Goal: Task Accomplishment & Management: Manage account settings

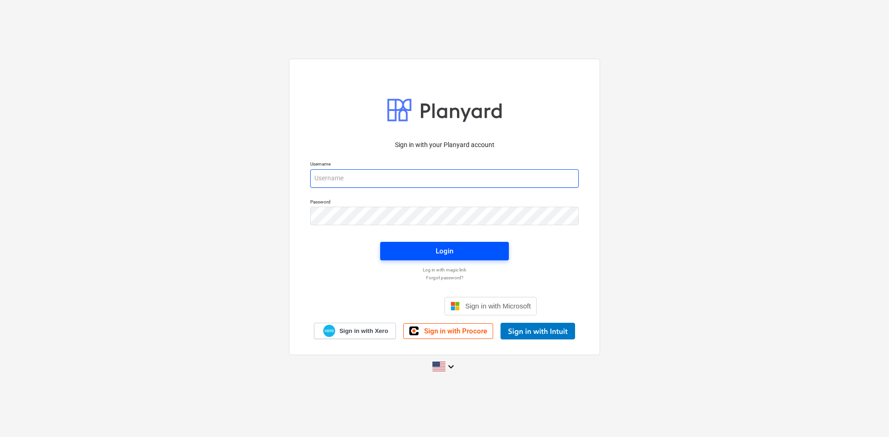
type input "[PERSON_NAME][EMAIL_ADDRESS][DOMAIN_NAME]"
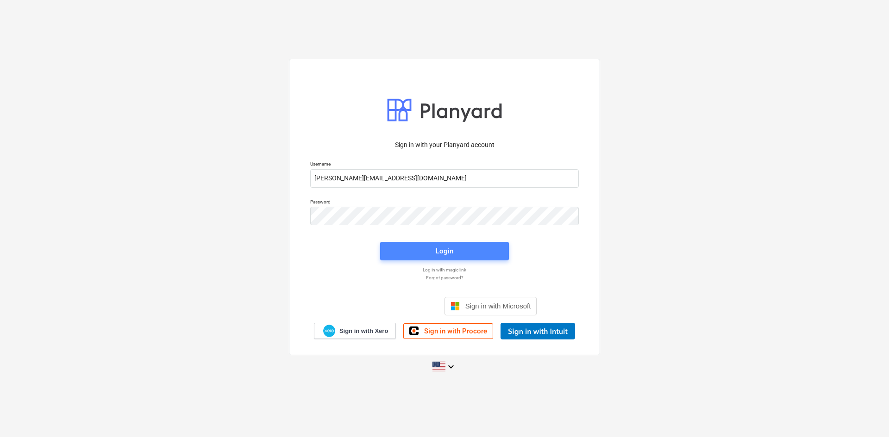
click at [411, 254] on span "Login" at bounding box center [444, 251] width 106 height 12
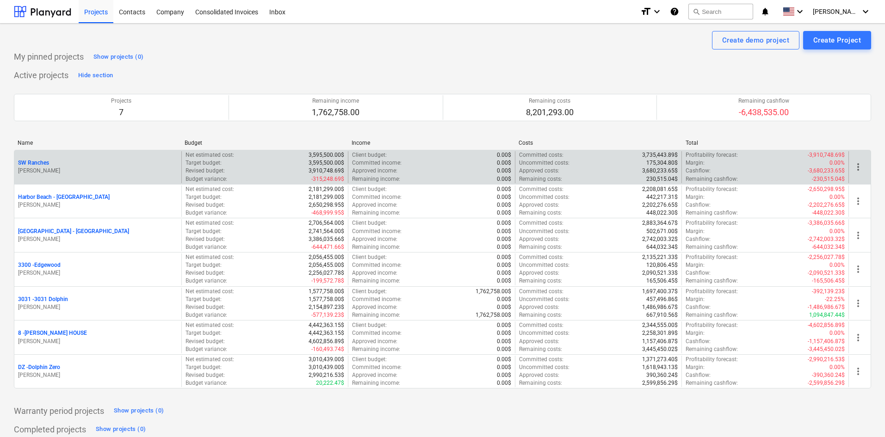
click at [40, 163] on p "SW Ranches" at bounding box center [33, 163] width 31 height 8
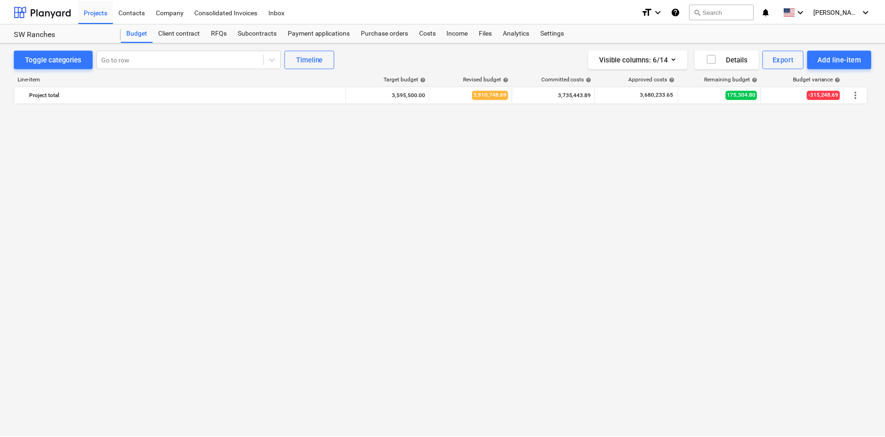
scroll to position [923, 0]
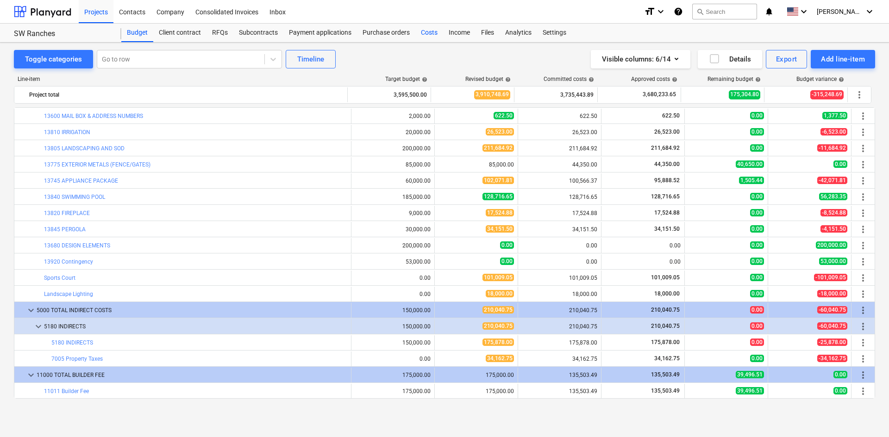
click at [424, 36] on div "Costs" at bounding box center [429, 33] width 28 height 19
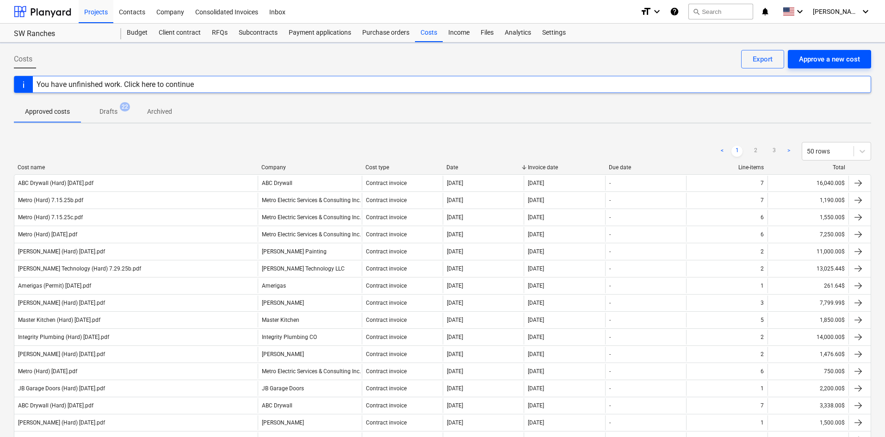
click at [864, 58] on button "Approve a new cost" at bounding box center [829, 59] width 83 height 19
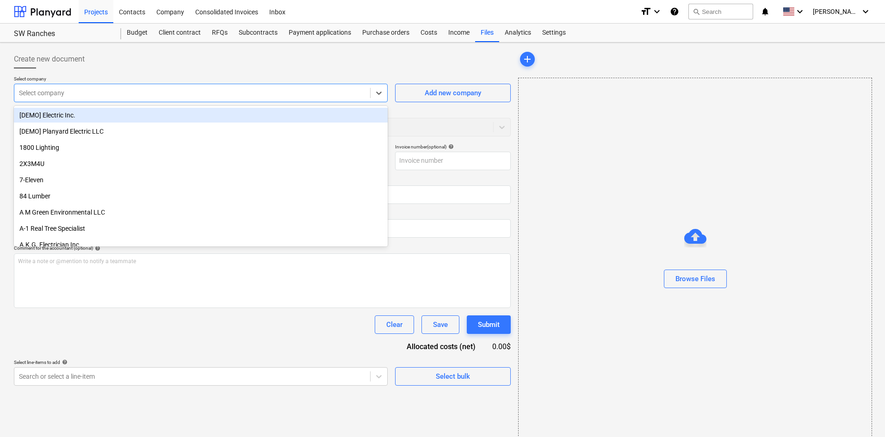
click at [83, 99] on div "Select company" at bounding box center [192, 93] width 356 height 13
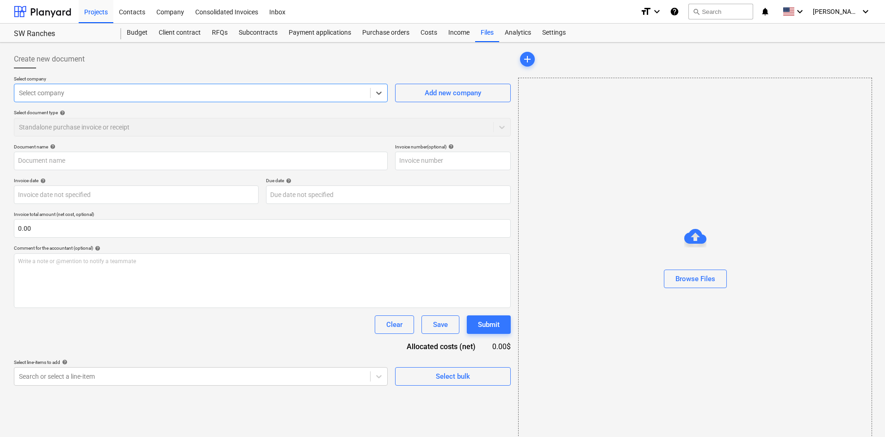
click at [84, 98] on div "Select company" at bounding box center [192, 93] width 356 height 13
click at [684, 278] on div "Browse Files" at bounding box center [696, 279] width 40 height 12
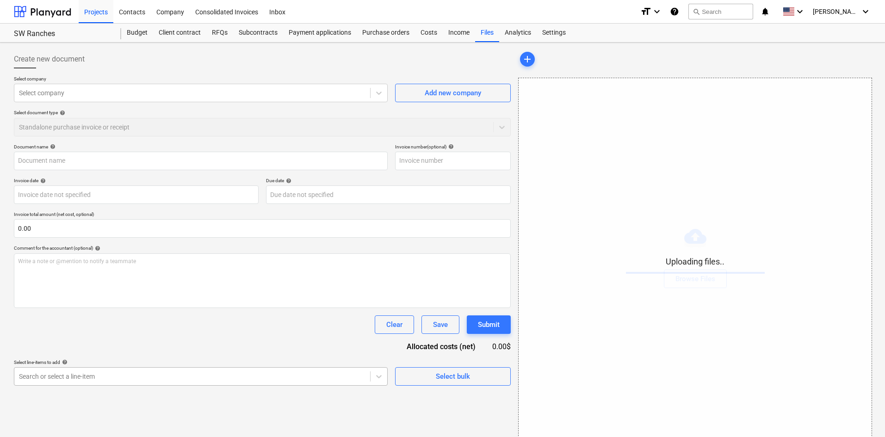
click at [214, 379] on body "Projects Contacts Company Consolidated Invoices Inbox format_size keyboard_arro…" at bounding box center [442, 218] width 885 height 437
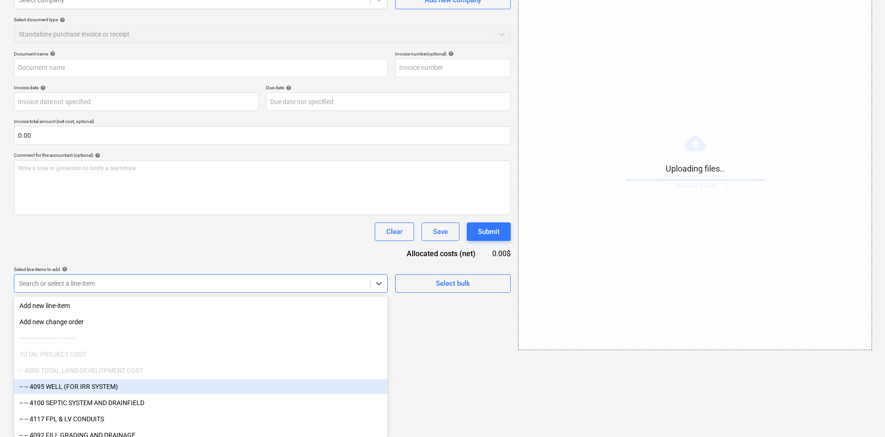
scroll to position [93, 0]
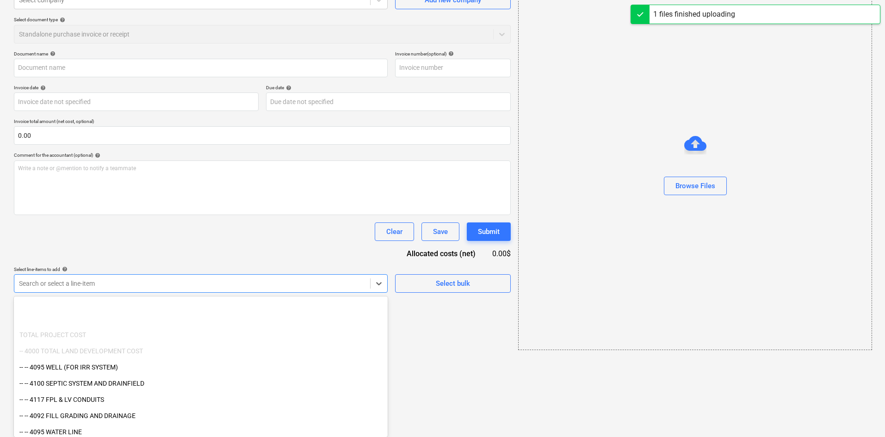
type input "[PERSON_NAME] Photography (Photos) [DATE].pdf"
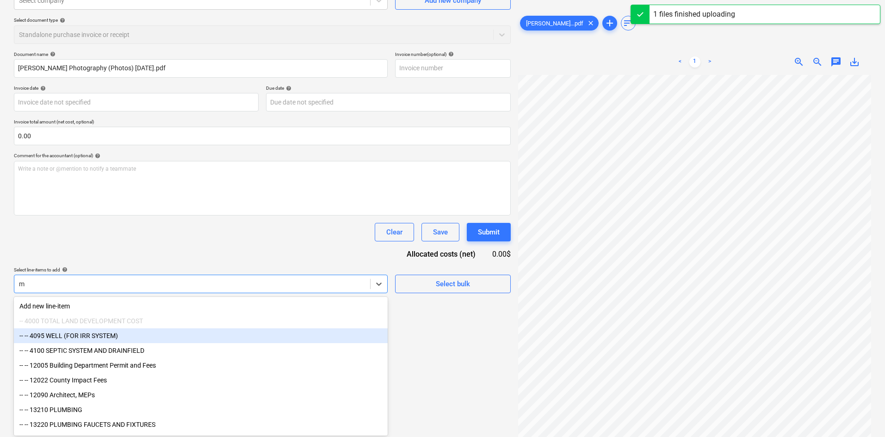
scroll to position [93, 0]
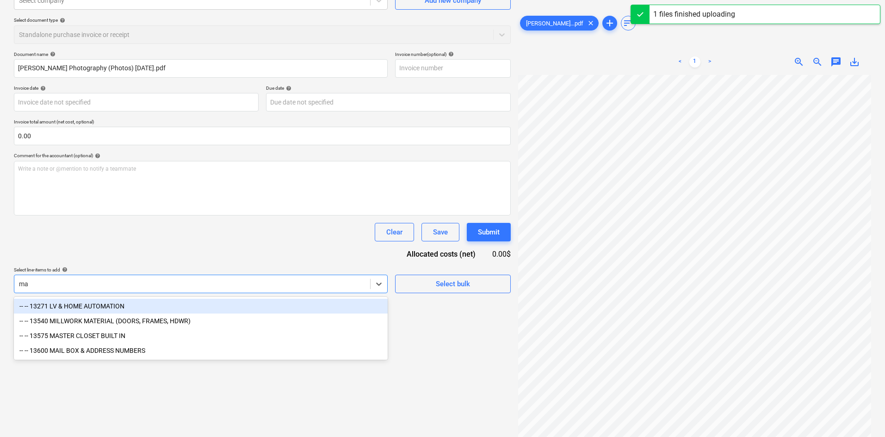
type input "m"
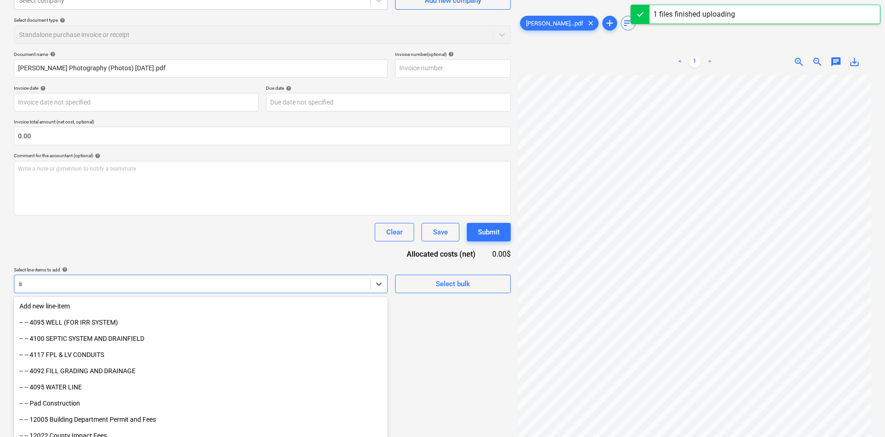
type input "ind"
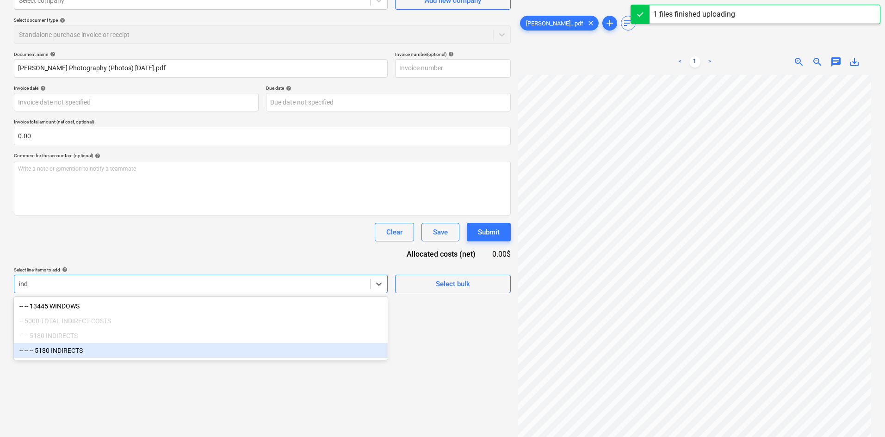
click at [128, 353] on div "-- -- -- 5180 INDIRECTS" at bounding box center [201, 350] width 374 height 15
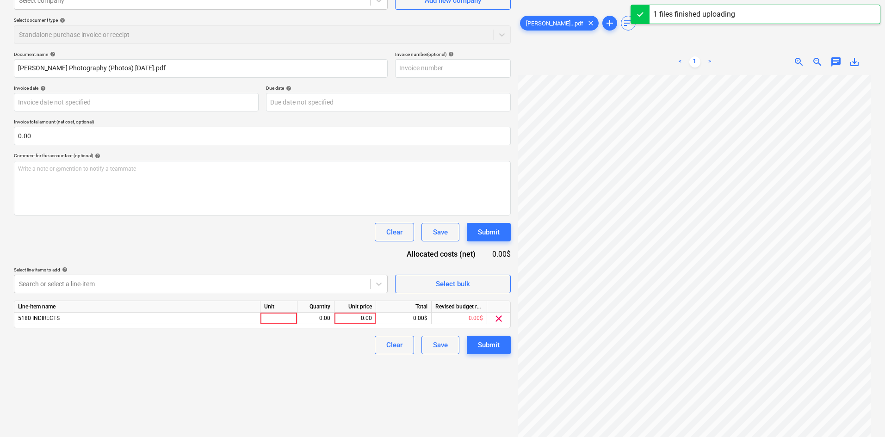
click at [284, 260] on div "Document name help [PERSON_NAME] Photography (Photos) [DATE].pdf Invoice number…" at bounding box center [262, 202] width 497 height 303
click at [354, 323] on div "0.00" at bounding box center [355, 319] width 34 height 12
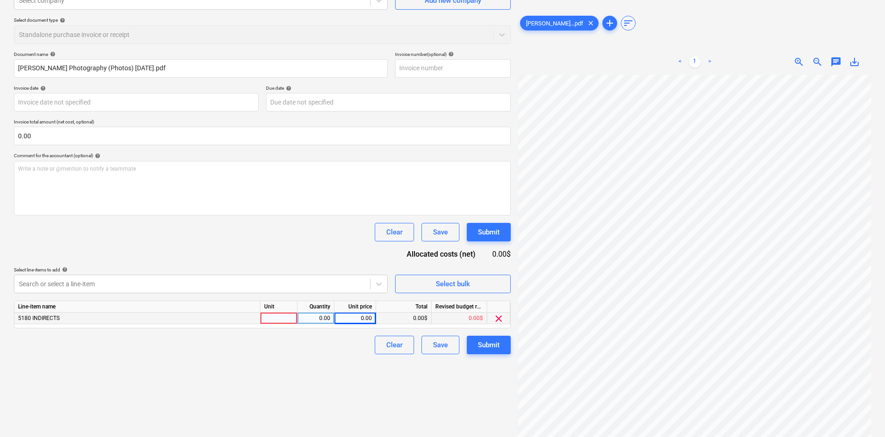
scroll to position [0, 77]
click at [366, 321] on div "0.00" at bounding box center [355, 319] width 34 height 12
type input "1852.50"
click at [332, 351] on div "Clear Save Submit" at bounding box center [262, 345] width 497 height 19
click at [504, 349] on button "Submit" at bounding box center [489, 345] width 44 height 19
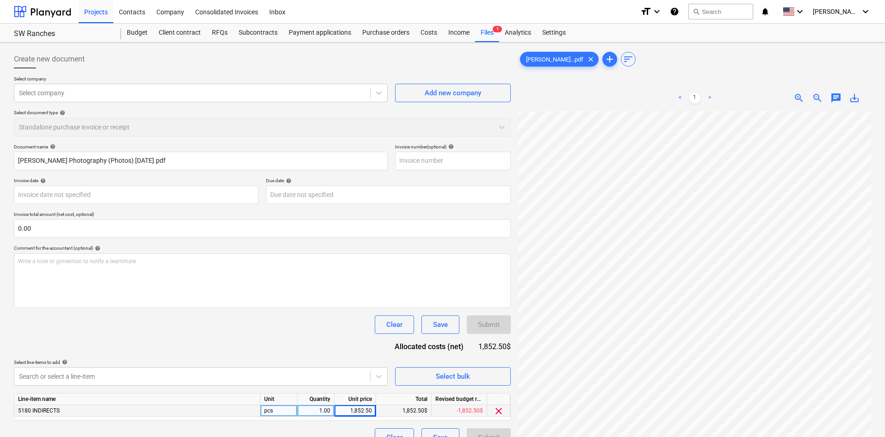
scroll to position [0, 29]
click at [439, 102] on button "Add new company" at bounding box center [453, 93] width 116 height 19
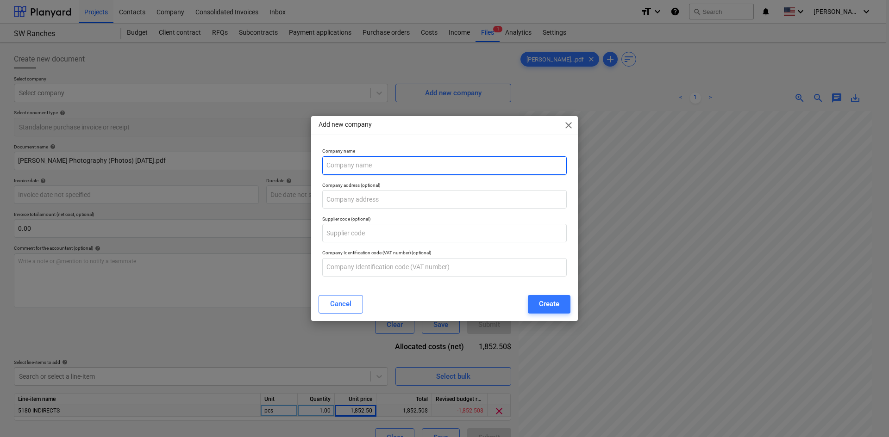
click at [438, 162] on input "text" at bounding box center [444, 165] width 244 height 19
type input "[PERSON_NAME] Photography"
click at [553, 307] on div "Create" at bounding box center [549, 304] width 20 height 12
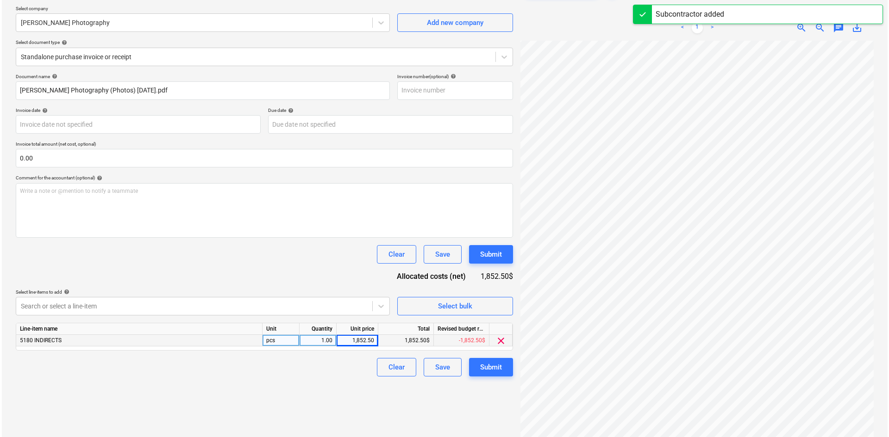
scroll to position [93, 0]
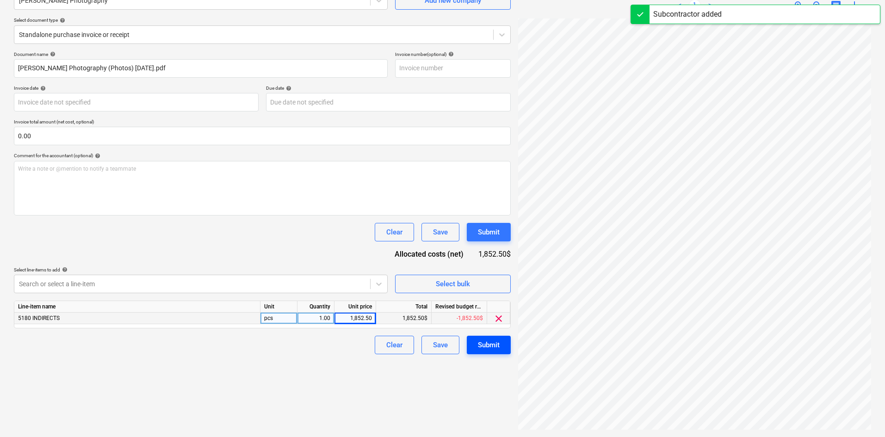
click at [490, 353] on button "Submit" at bounding box center [489, 345] width 44 height 19
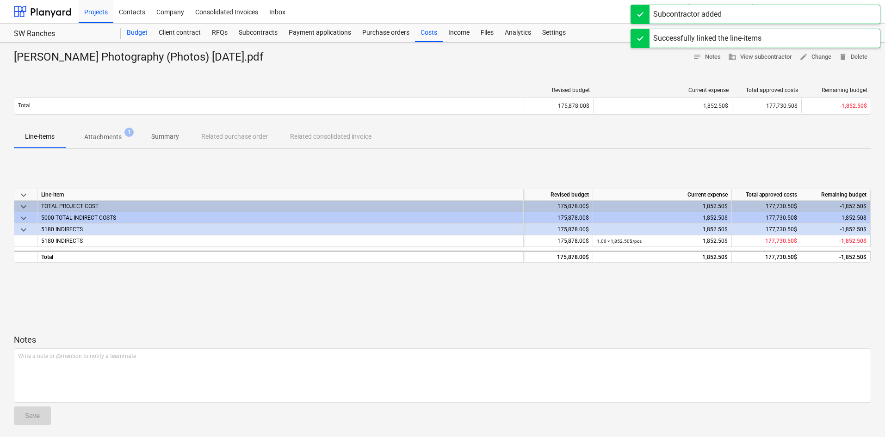
click at [129, 39] on div "Budget" at bounding box center [137, 33] width 32 height 19
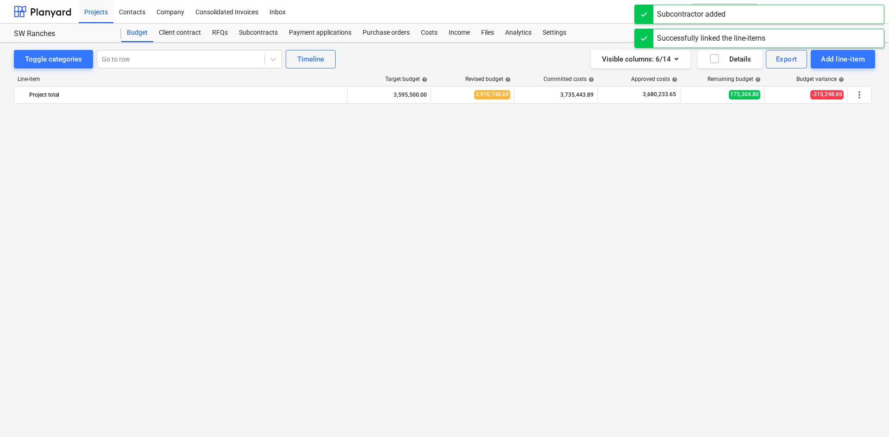
scroll to position [923, 0]
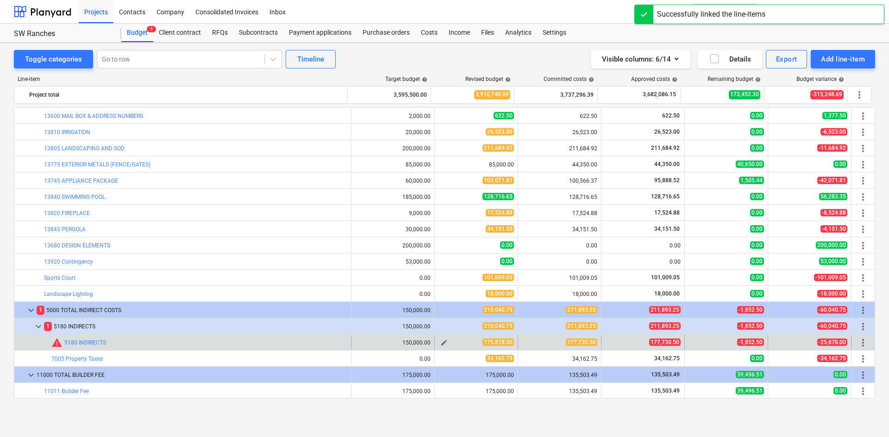
click at [440, 341] on span "edit" at bounding box center [443, 342] width 7 height 7
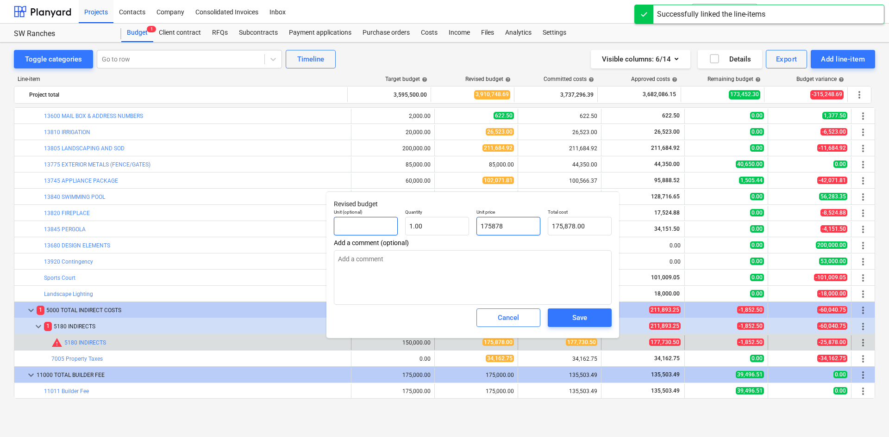
drag, startPoint x: 528, startPoint y: 226, endPoint x: 396, endPoint y: 230, distance: 132.9
click at [396, 230] on div "Unit (optional) Quantity 1.00 Unit price 175878 Total cost 175,878.00" at bounding box center [472, 222] width 285 height 34
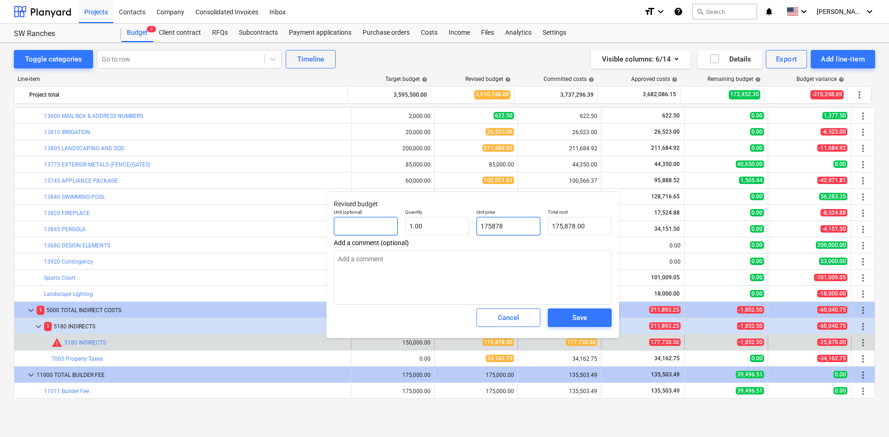
type input "1"
type textarea "x"
type input "1.00"
type input "18"
type textarea "x"
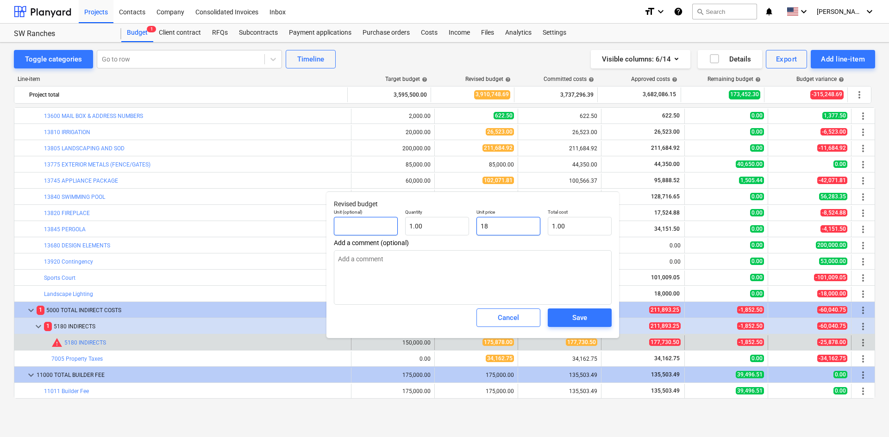
type input "18.00"
type input "180"
type textarea "x"
type input "180.00"
type input "1800"
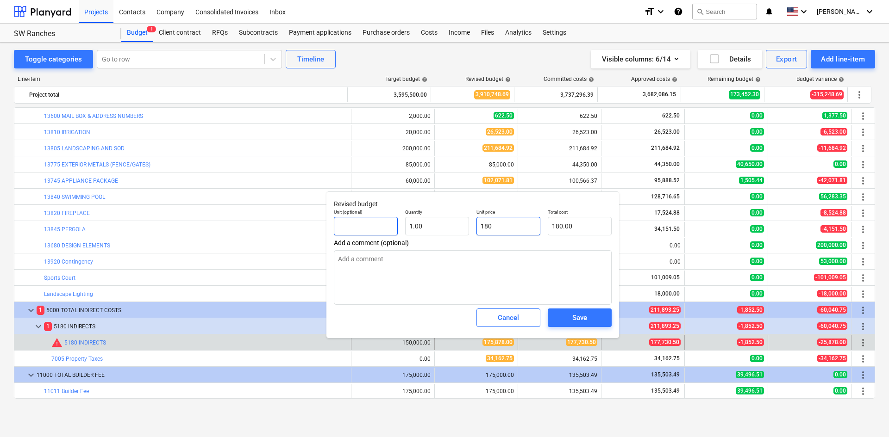
type textarea "x"
type input "1,800.00"
type input "18000"
type textarea "x"
type input "18,000.00"
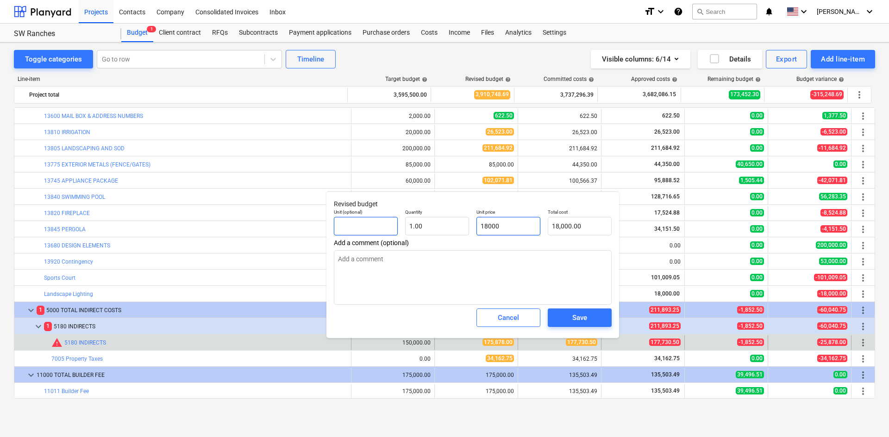
type input "180000"
type textarea "x"
type input "180,000.00"
click at [587, 317] on div "Save" at bounding box center [579, 318] width 15 height 12
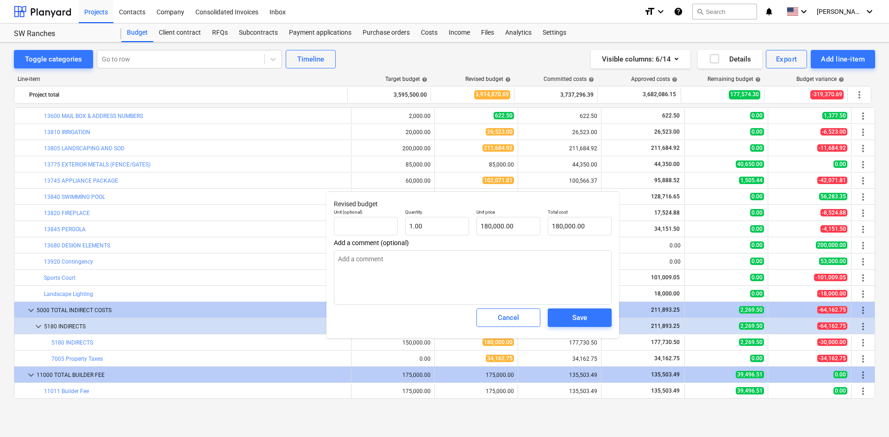
type textarea "x"
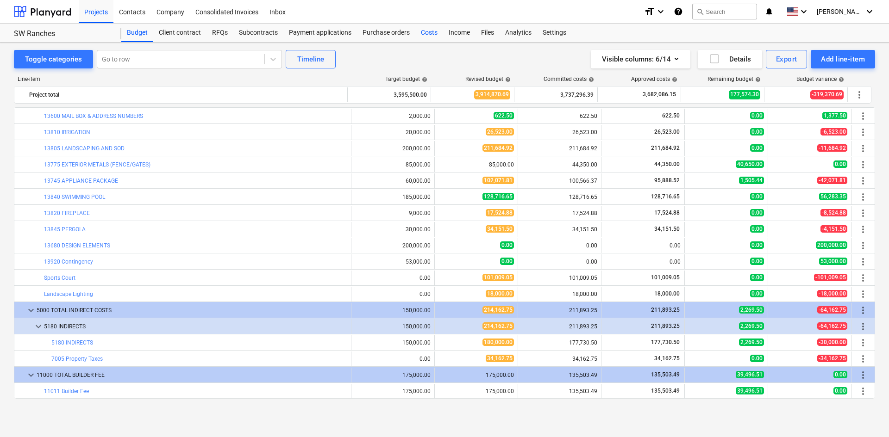
click at [425, 33] on div "Costs" at bounding box center [429, 33] width 28 height 19
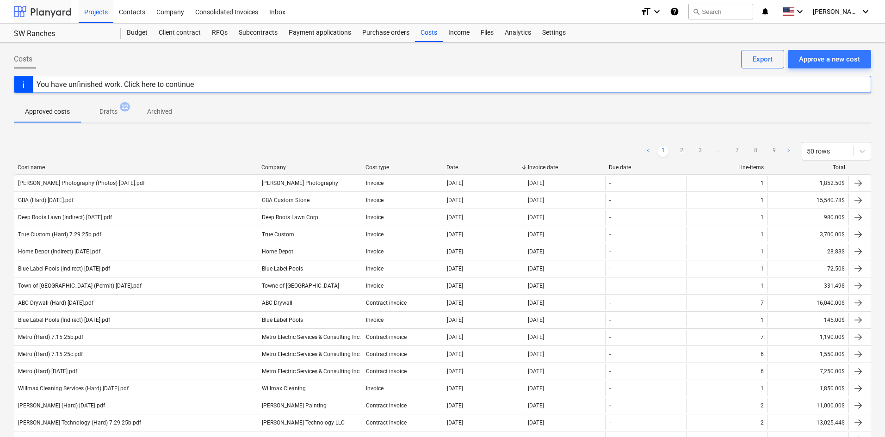
click at [33, 6] on div at bounding box center [42, 11] width 57 height 23
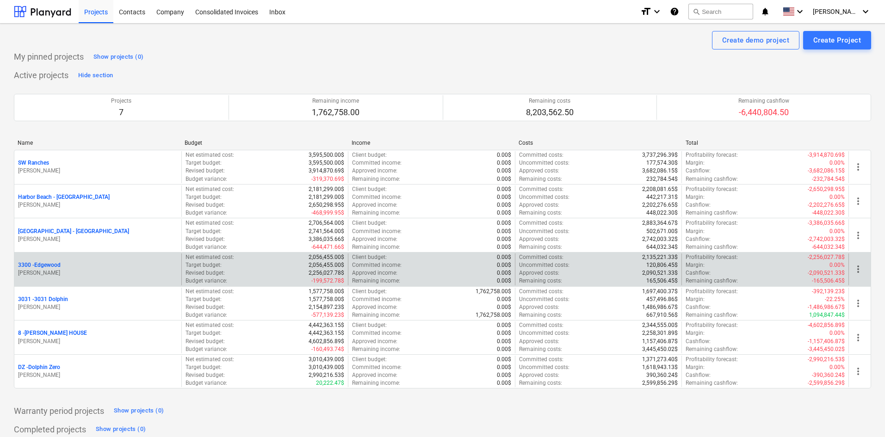
click at [59, 261] on div "3300 - Edgewood [PERSON_NAME]" at bounding box center [97, 270] width 167 height 32
click at [57, 263] on p "3300 - [GEOGRAPHIC_DATA]" at bounding box center [39, 265] width 43 height 8
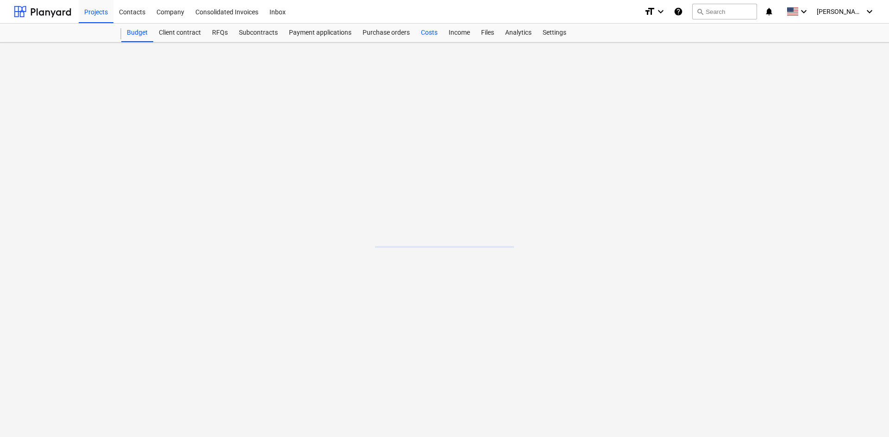
click at [428, 32] on div "Costs" at bounding box center [429, 33] width 28 height 19
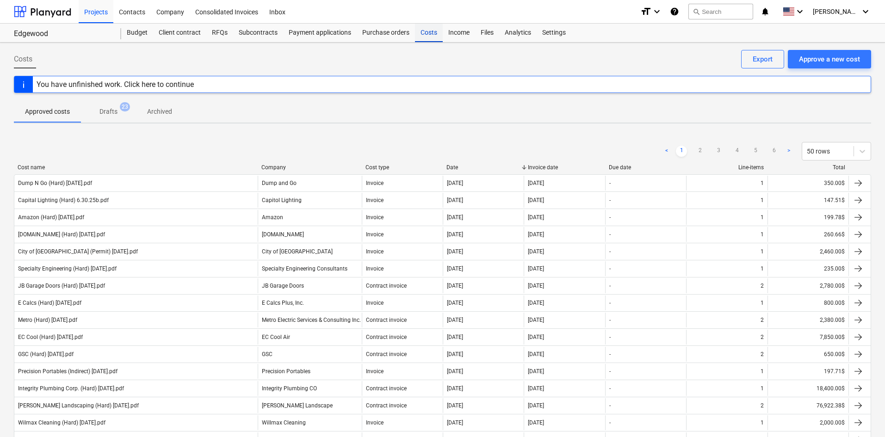
click at [427, 38] on div "Costs" at bounding box center [429, 33] width 28 height 19
click at [846, 54] on div "Approve a new cost" at bounding box center [829, 59] width 61 height 12
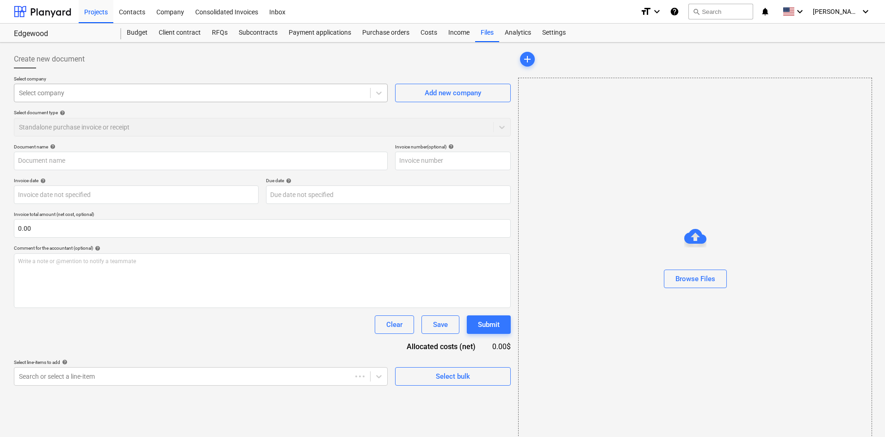
click at [119, 90] on div at bounding box center [192, 92] width 347 height 9
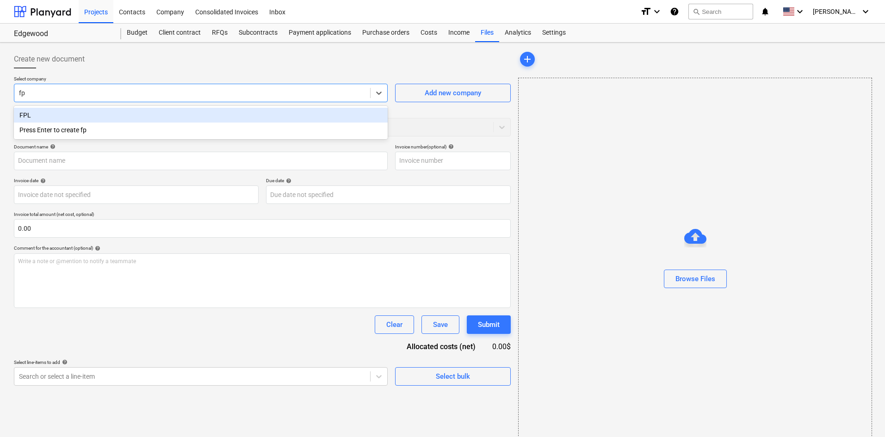
type input "fpl"
click at [206, 118] on div "FPL" at bounding box center [201, 115] width 374 height 15
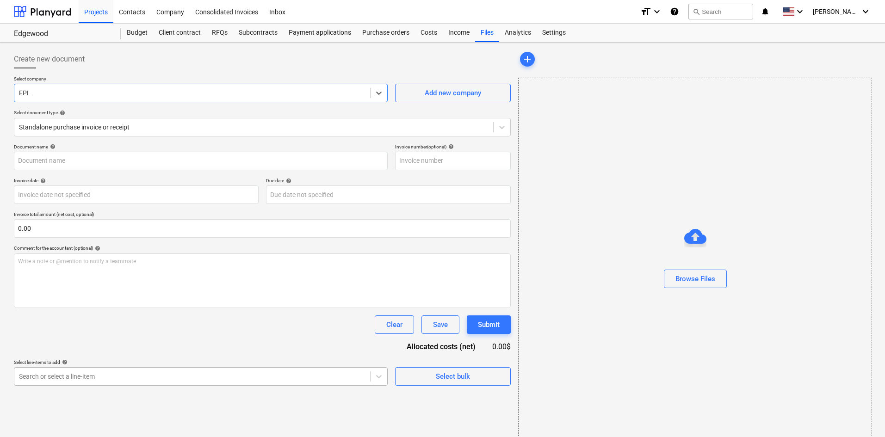
scroll to position [93, 0]
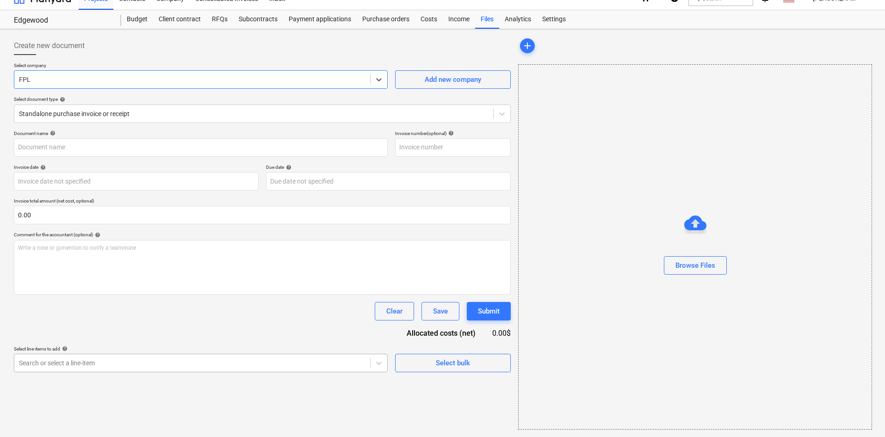
click at [104, 380] on body "Projects Contacts Company Consolidated Invoices Inbox format_size keyboard_arro…" at bounding box center [442, 205] width 885 height 437
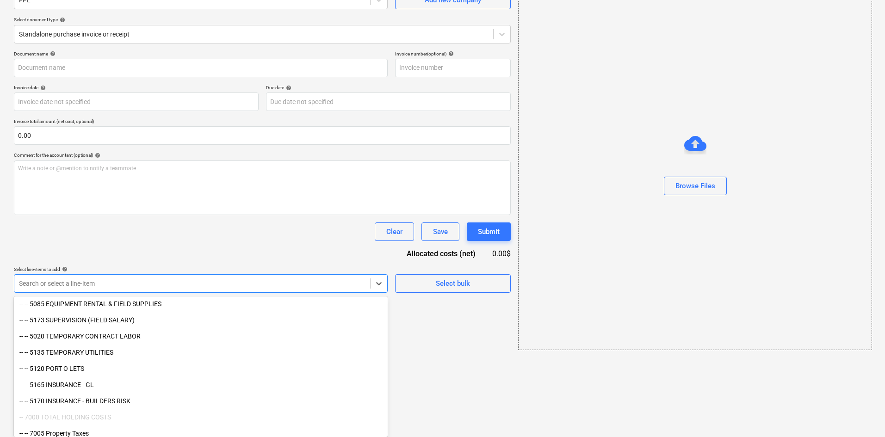
scroll to position [1162, 0]
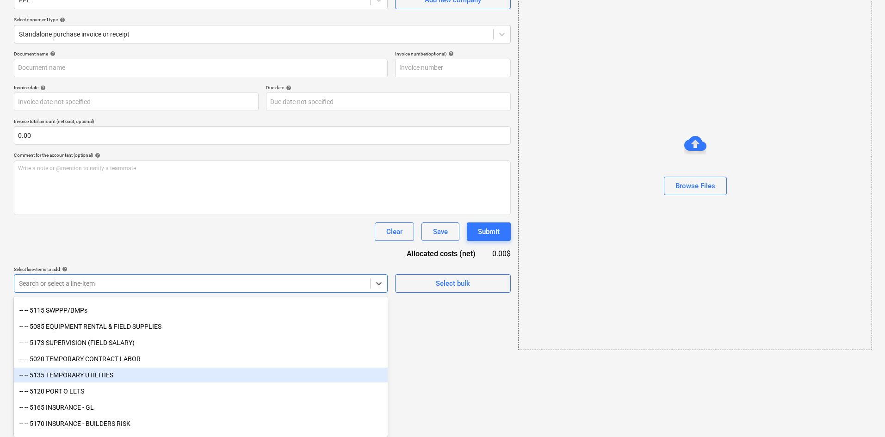
click at [120, 381] on div "-- -- 5135 TEMPORARY UTILITIES" at bounding box center [201, 375] width 374 height 15
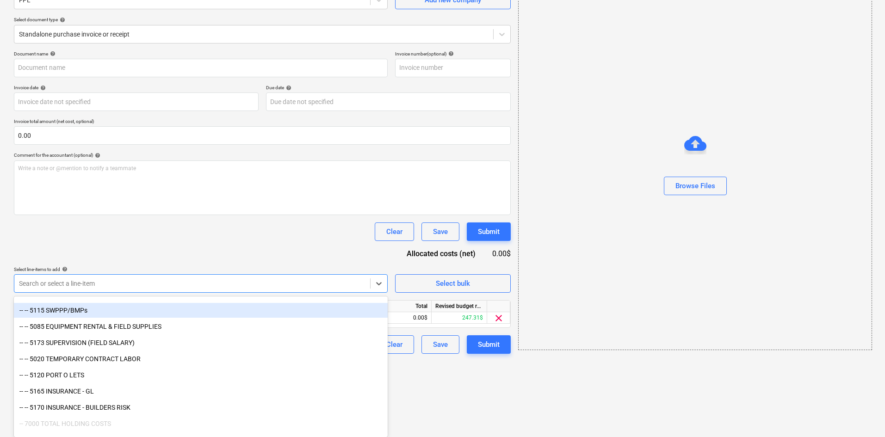
click at [240, 261] on div "Document name help Invoice number (optional) help Invoice date help Press the d…" at bounding box center [262, 202] width 497 height 303
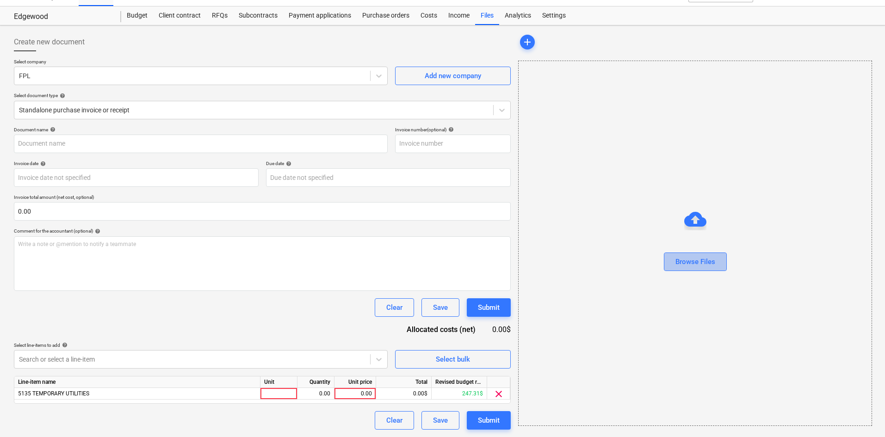
click at [686, 263] on div "Browse Files" at bounding box center [696, 262] width 40 height 12
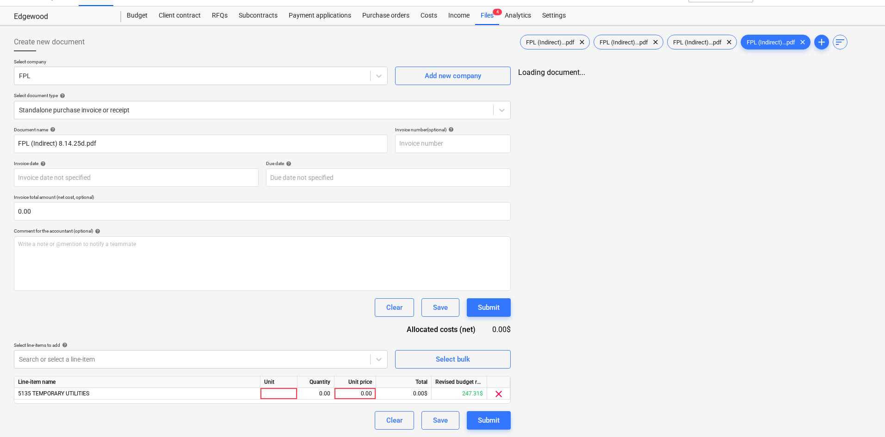
type input "FPL (Indirect) 8.14.25d.pdf"
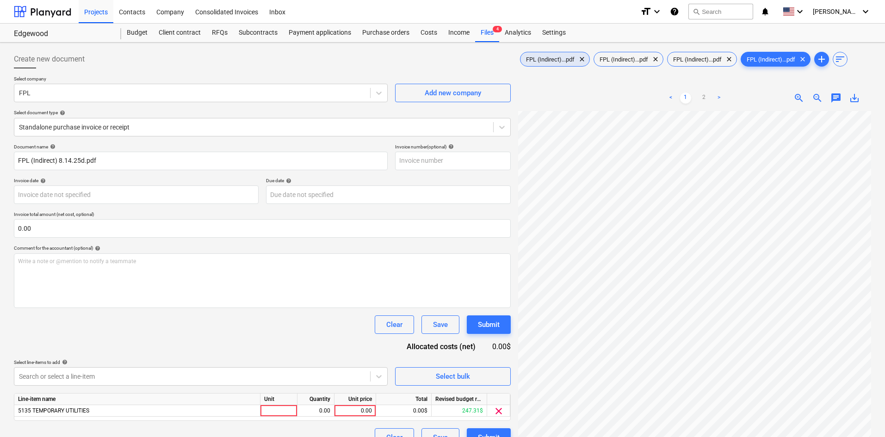
click at [554, 62] on span "FPL (Indirect)...pdf" at bounding box center [551, 59] width 60 height 7
click at [639, 65] on div "FPL (Indirect)...pdf clear" at bounding box center [629, 59] width 70 height 15
click at [688, 62] on span "FPL (Indirect)...pdf" at bounding box center [698, 59] width 60 height 7
click at [783, 60] on span "FPL (Indirect)...pdf" at bounding box center [771, 59] width 60 height 7
click at [542, 57] on span "FPL (Indirect)...pdf" at bounding box center [551, 59] width 60 height 7
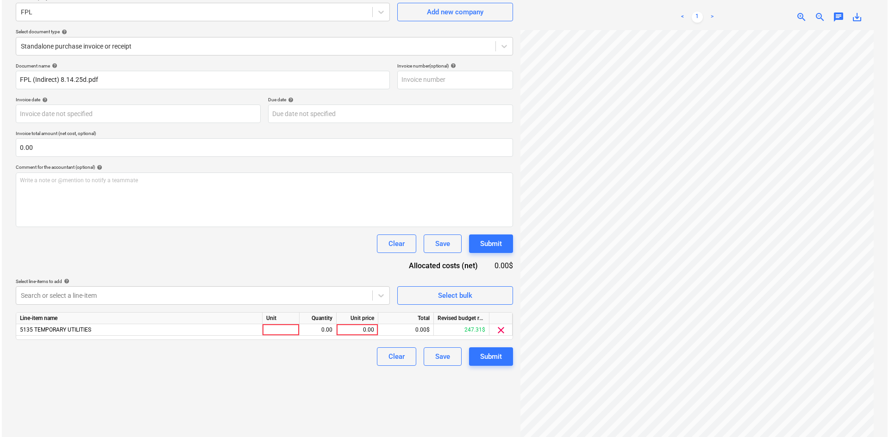
scroll to position [93, 0]
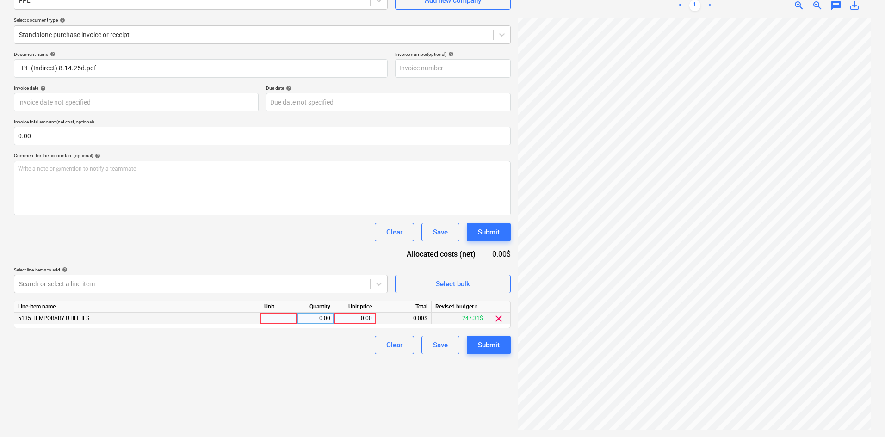
click at [348, 318] on div "0.00" at bounding box center [355, 319] width 34 height 12
type input "508.91"
click at [326, 398] on div "Create new document Select company FPL Add new company Select document type hel…" at bounding box center [262, 194] width 504 height 480
click at [478, 345] on div "Submit" at bounding box center [489, 345] width 22 height 12
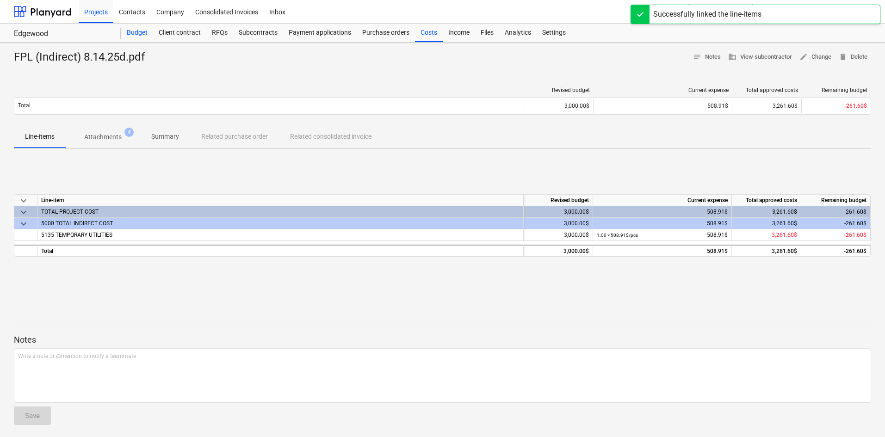
click at [132, 36] on div "Budget" at bounding box center [137, 33] width 32 height 19
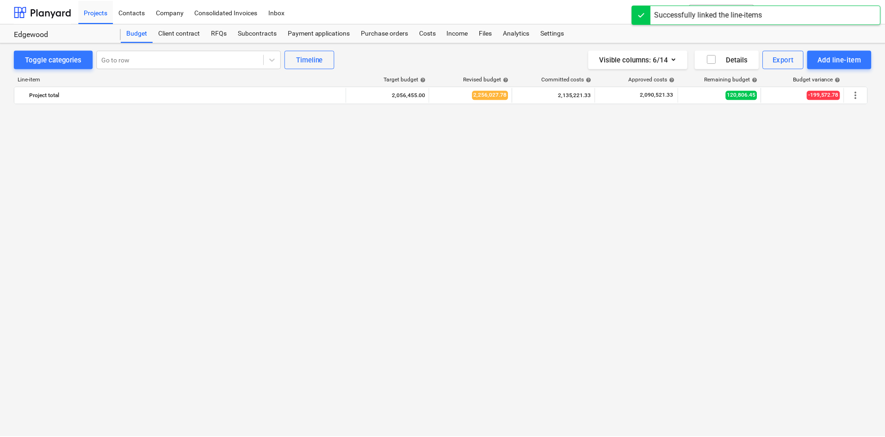
scroll to position [1004, 0]
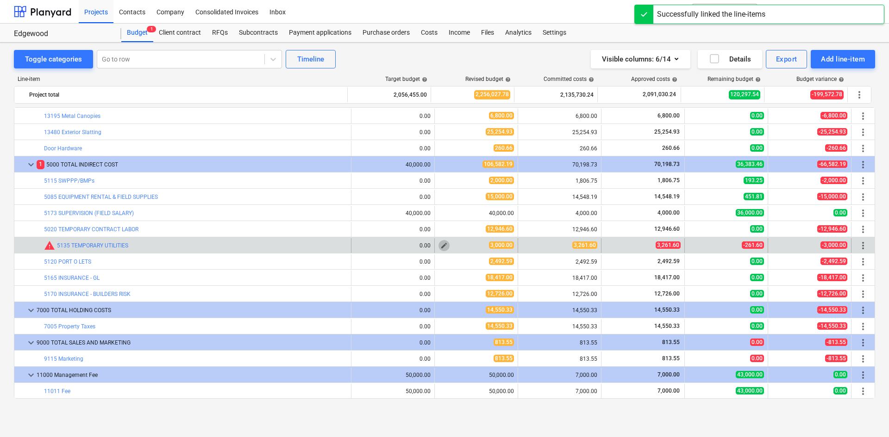
click at [440, 242] on span "edit" at bounding box center [443, 245] width 7 height 7
type textarea "x"
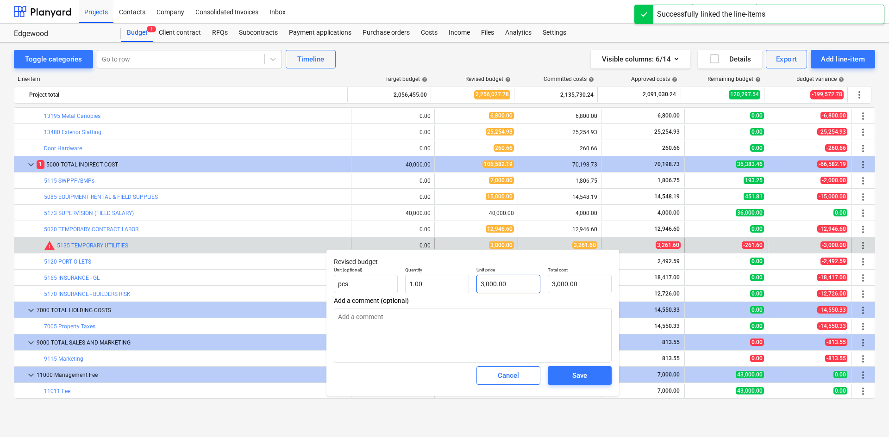
type input "3000"
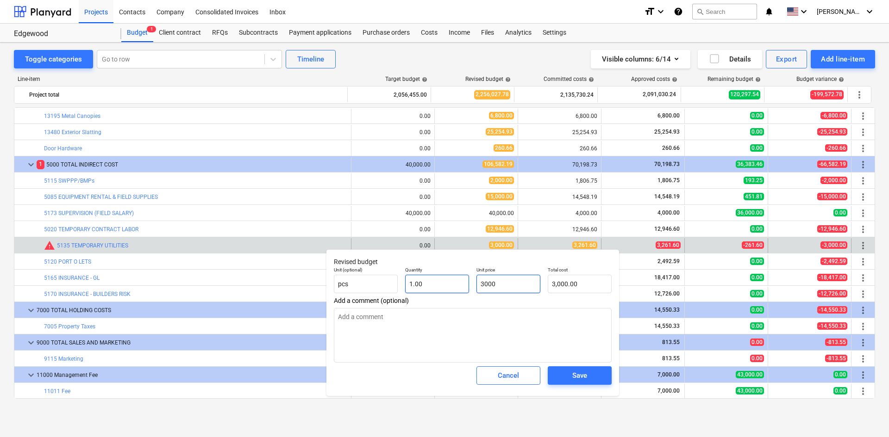
drag, startPoint x: 529, startPoint y: 283, endPoint x: 448, endPoint y: 293, distance: 81.2
click at [448, 293] on div "Unit (optional) pcs Quantity 1.00 Unit price 3000 Total cost 3,000.00" at bounding box center [472, 280] width 285 height 34
type textarea "x"
type input "4"
type input "4.00"
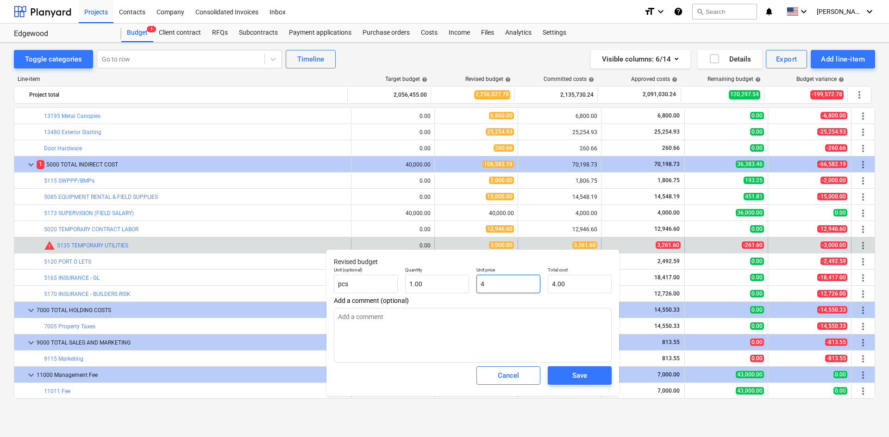
type textarea "x"
type input "40"
type input "40.00"
type textarea "x"
type input "400"
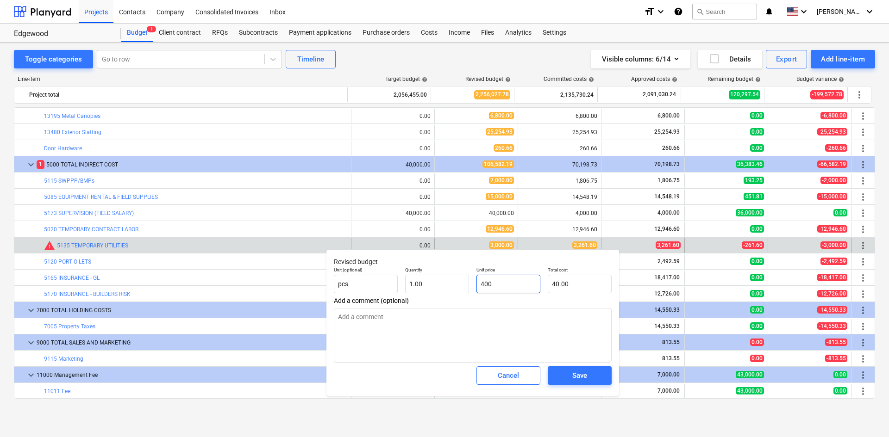
type input "400.00"
type textarea "x"
type input "4000"
type input "4,000.00"
type input "4000"
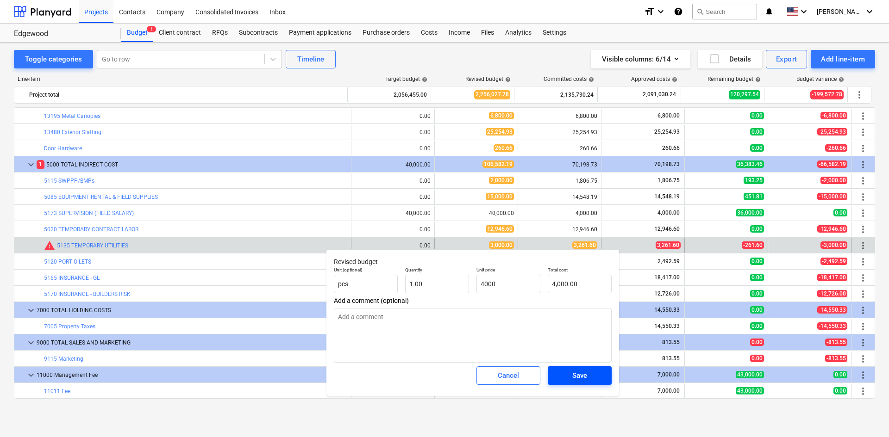
type textarea "x"
type input "4,000.00"
click at [581, 371] on div "Save" at bounding box center [579, 376] width 15 height 12
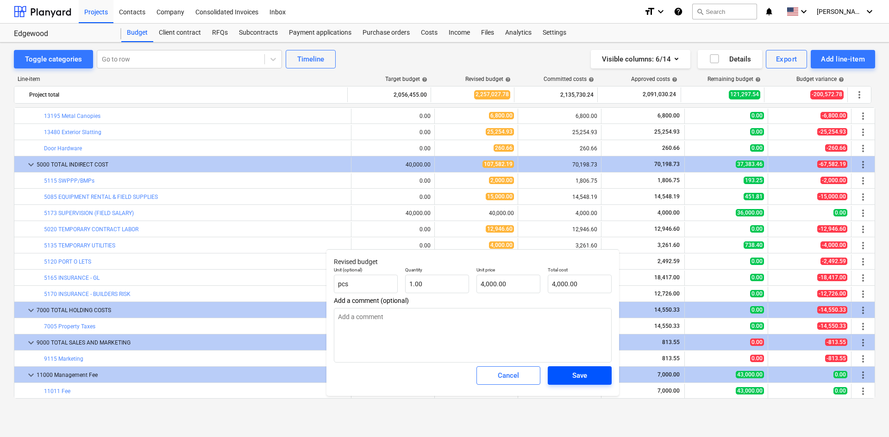
type textarea "x"
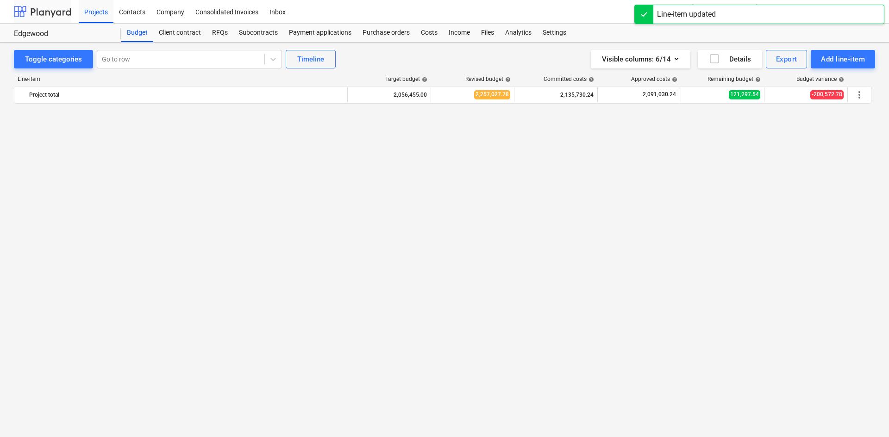
click at [52, 10] on div at bounding box center [42, 11] width 57 height 23
